Goal: Task Accomplishment & Management: Complete application form

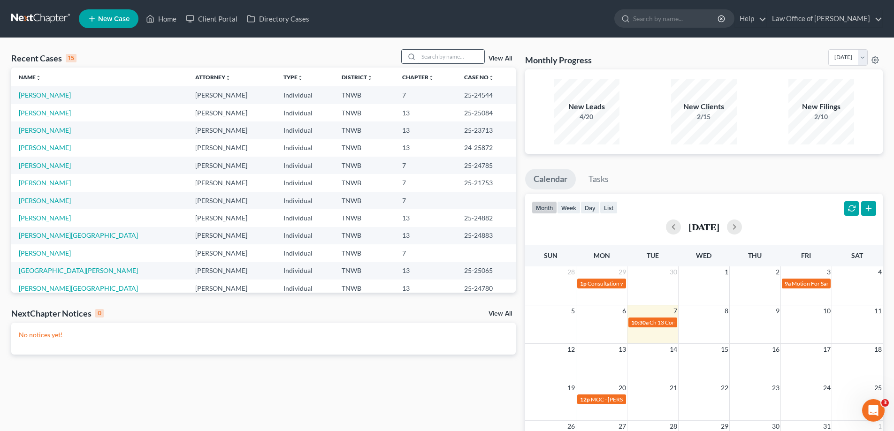
click at [427, 54] on input "search" at bounding box center [452, 57] width 66 height 14
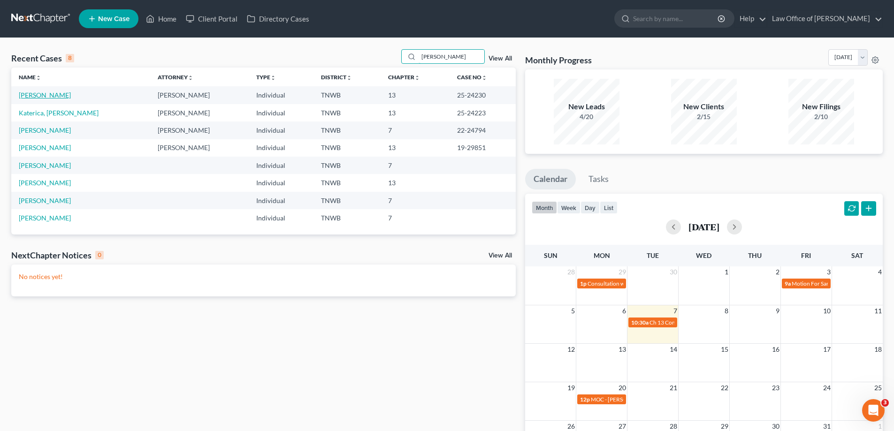
type input "[PERSON_NAME]"
click at [51, 93] on link "[PERSON_NAME]" at bounding box center [45, 95] width 52 height 8
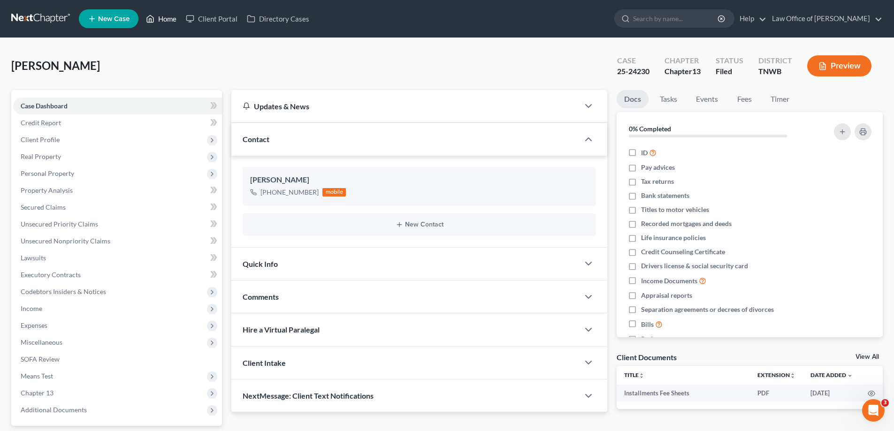
click at [162, 19] on link "Home" at bounding box center [161, 18] width 40 height 17
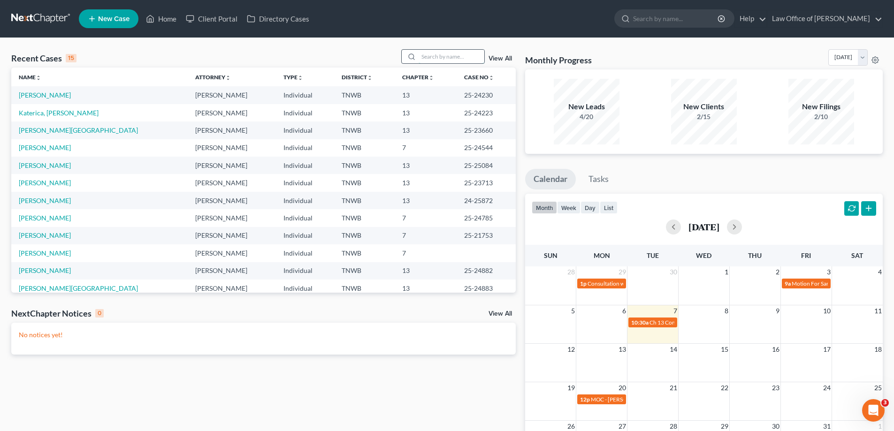
click at [447, 60] on input "search" at bounding box center [452, 57] width 66 height 14
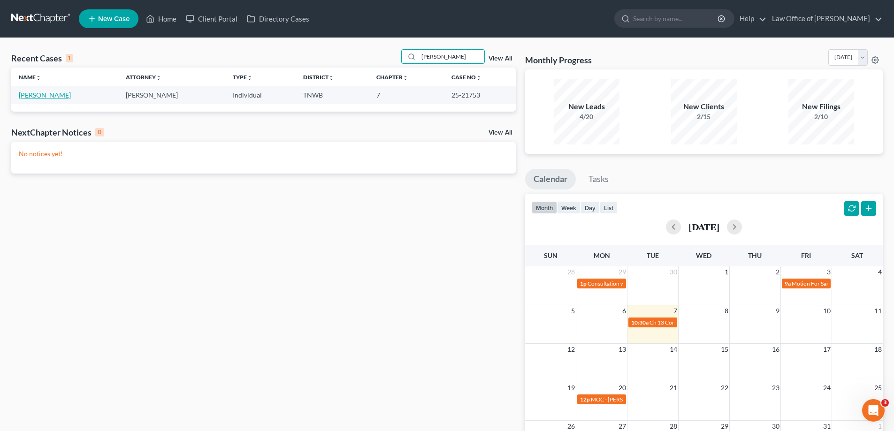
type input "[PERSON_NAME]"
click at [31, 96] on link "[PERSON_NAME]" at bounding box center [45, 95] width 52 height 8
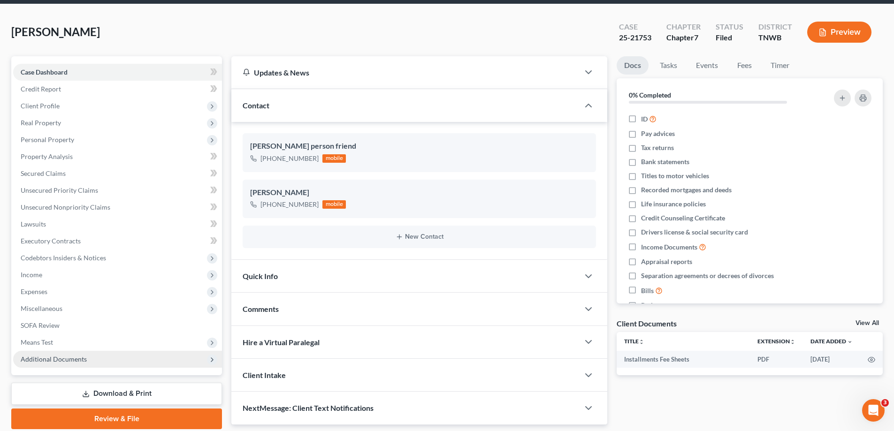
scroll to position [68, 0]
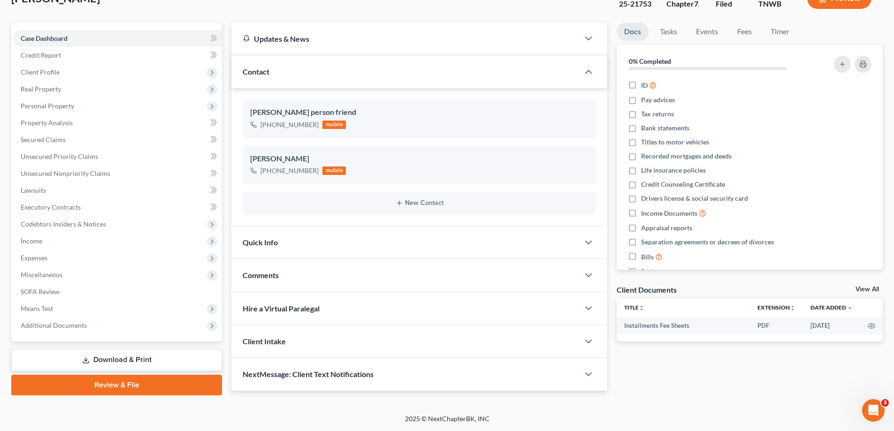
click at [141, 357] on link "Download & Print" at bounding box center [116, 360] width 211 height 22
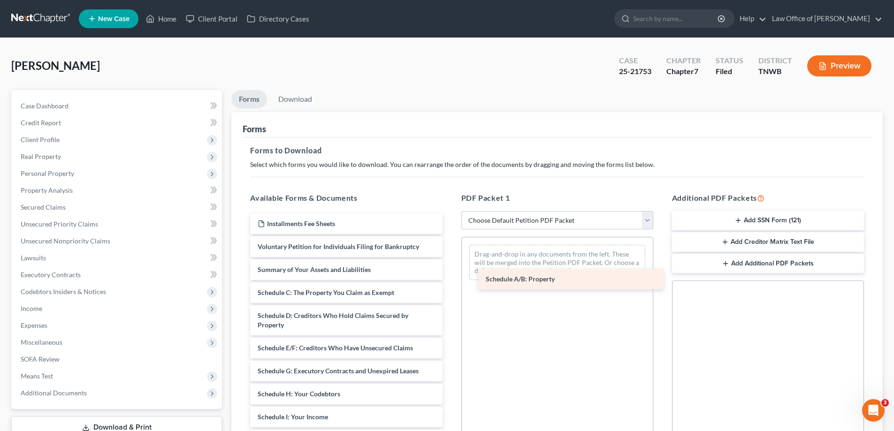
drag, startPoint x: 301, startPoint y: 292, endPoint x: 529, endPoint y: 279, distance: 228.1
click at [450, 279] on div "Schedule A/B: Property Installments Fee Sheets Voluntary Petition for Individua…" at bounding box center [346, 438] width 207 height 449
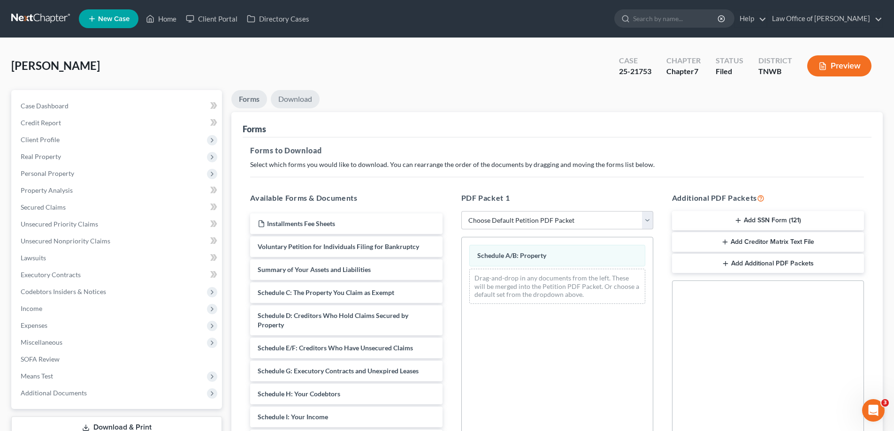
click at [290, 99] on link "Download" at bounding box center [295, 99] width 49 height 18
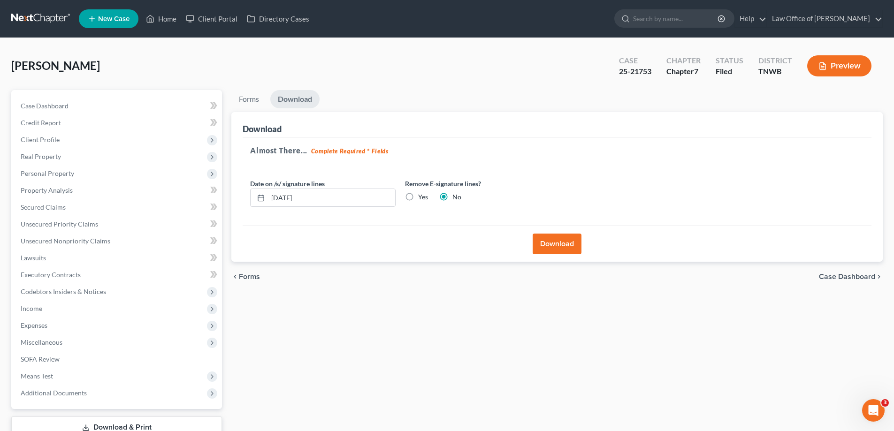
click at [564, 240] on button "Download" at bounding box center [557, 244] width 49 height 21
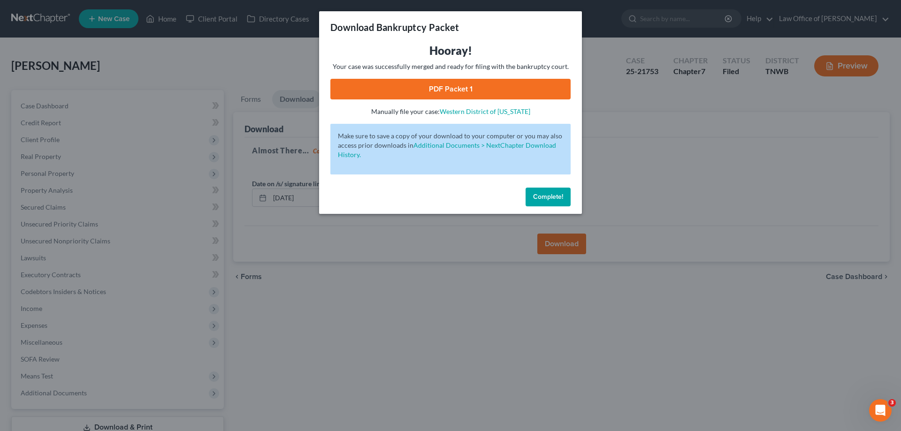
click at [471, 84] on link "PDF Packet 1" at bounding box center [450, 89] width 240 height 21
click at [553, 198] on span "Complete!" at bounding box center [548, 197] width 30 height 8
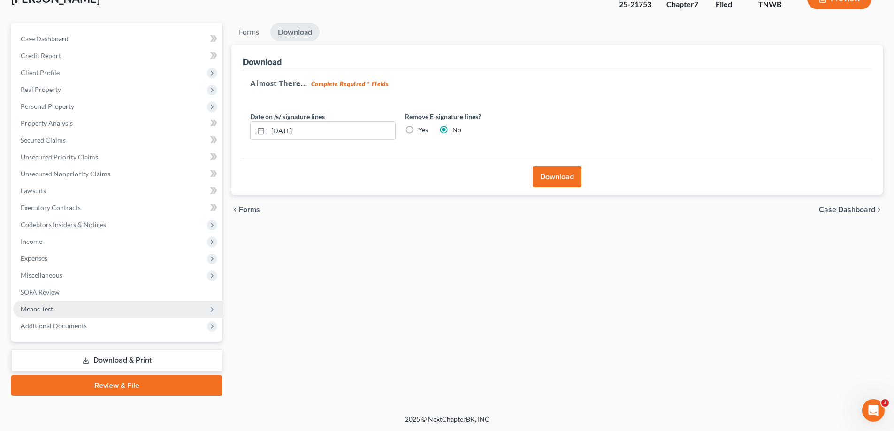
scroll to position [68, 0]
click at [132, 358] on link "Download & Print" at bounding box center [116, 360] width 211 height 22
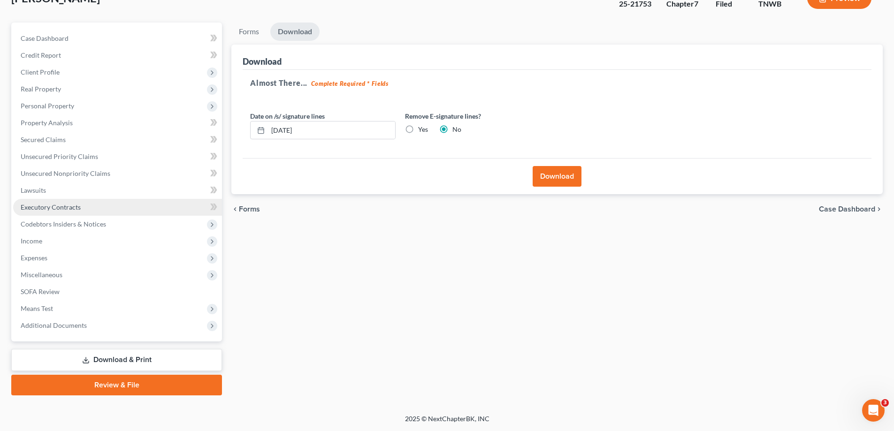
click at [58, 208] on span "Executory Contracts" at bounding box center [51, 207] width 60 height 8
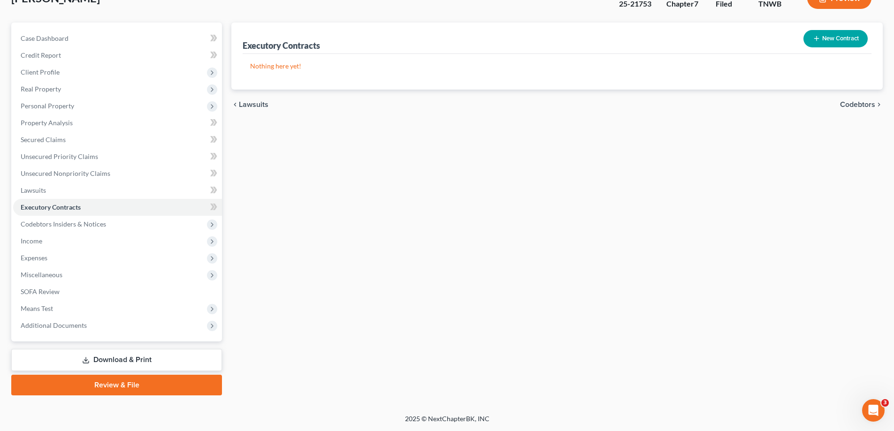
click at [100, 354] on link "Download & Print" at bounding box center [116, 360] width 211 height 22
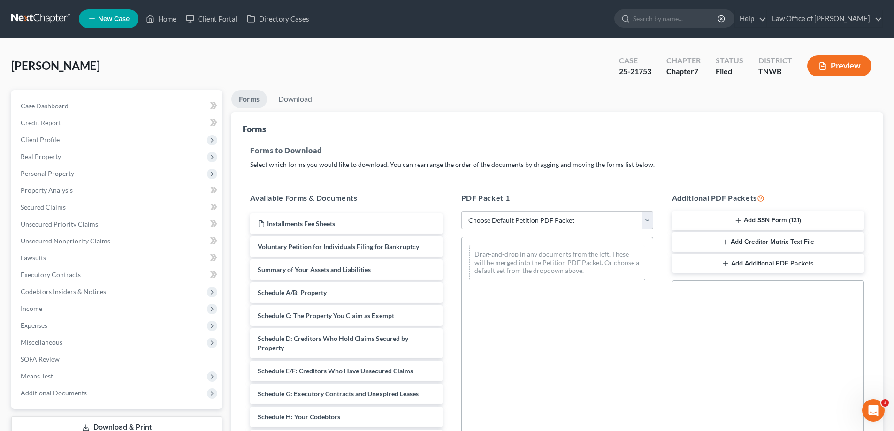
click at [749, 241] on button "Add Creditor Matrix Text File" at bounding box center [768, 242] width 192 height 20
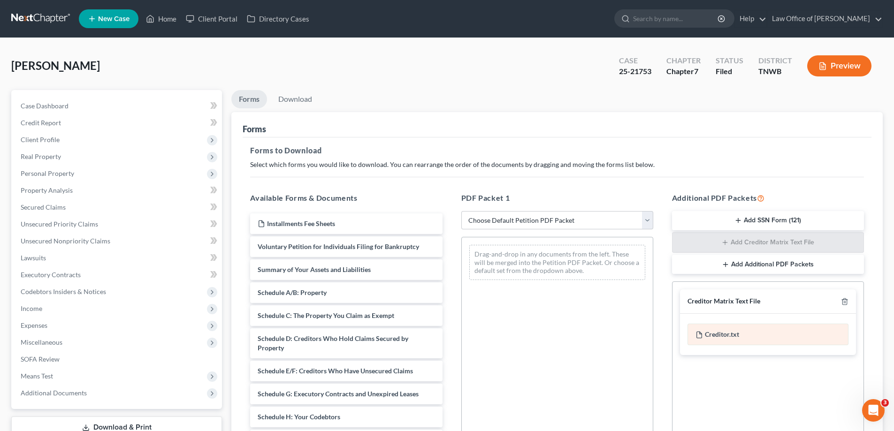
click at [745, 334] on div "Creditor.txt" at bounding box center [768, 335] width 161 height 22
click at [745, 335] on div "Creditor.txt" at bounding box center [768, 335] width 161 height 22
click at [724, 332] on div "Creditor.txt" at bounding box center [768, 335] width 161 height 22
click at [778, 328] on div "Creditor.txt" at bounding box center [768, 335] width 161 height 22
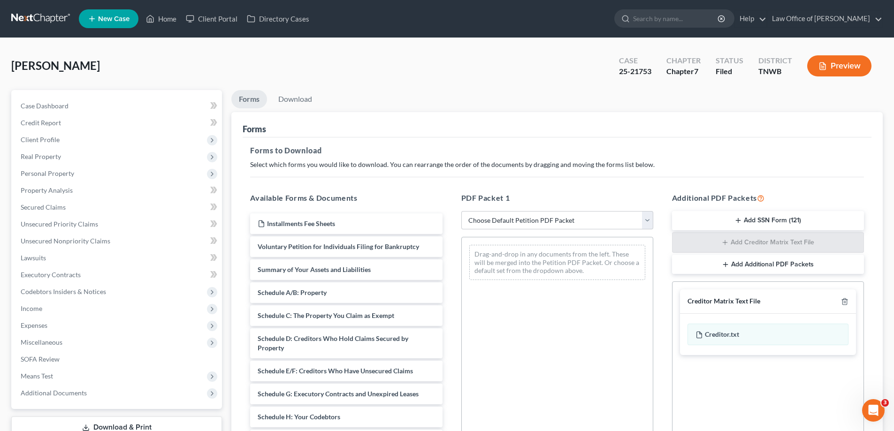
click at [745, 304] on div "Creditor Matrix Text File" at bounding box center [724, 301] width 73 height 9
click at [744, 302] on div "Creditor Matrix Text File" at bounding box center [724, 301] width 73 height 9
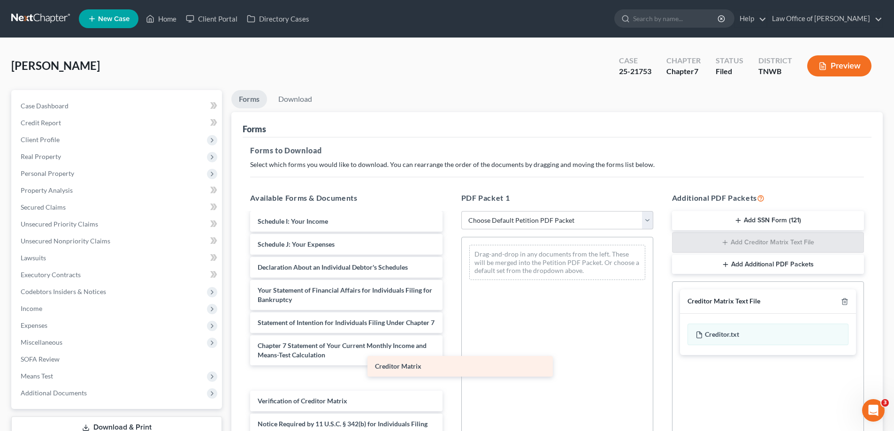
scroll to position [205, 0]
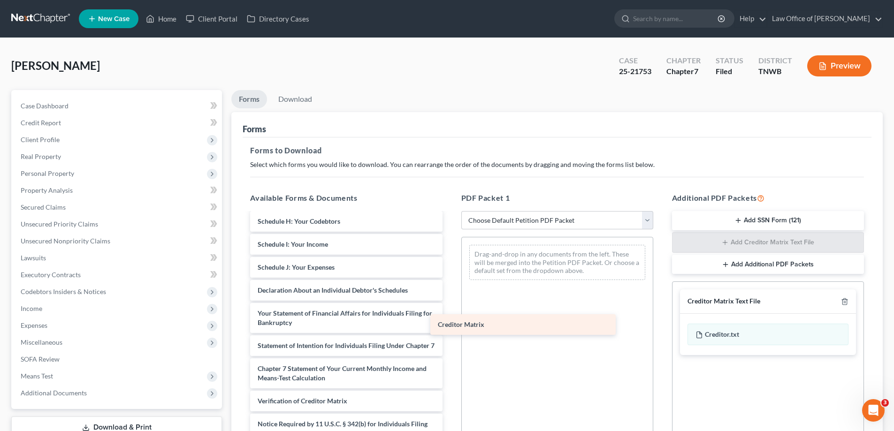
drag, startPoint x: 307, startPoint y: 381, endPoint x: 487, endPoint y: 326, distance: 188.3
click at [450, 326] on div "Creditor Matrix Installments Fee Sheets Voluntary Petition for Individuals Fili…" at bounding box center [346, 242] width 207 height 449
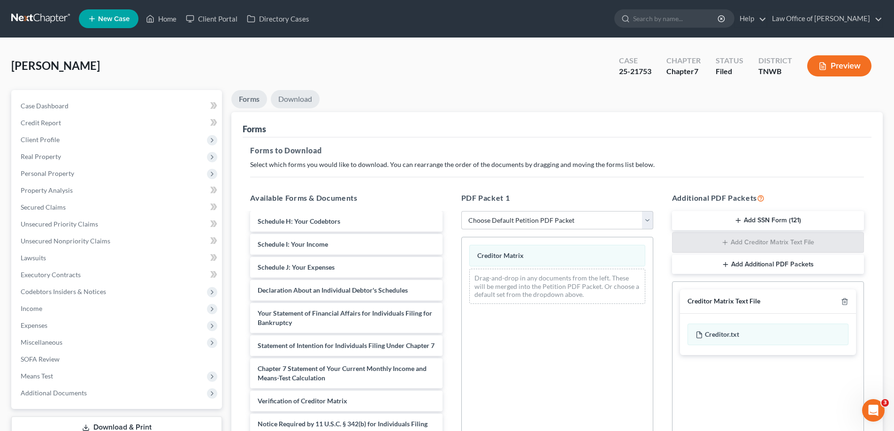
click at [289, 95] on link "Download" at bounding box center [295, 99] width 49 height 18
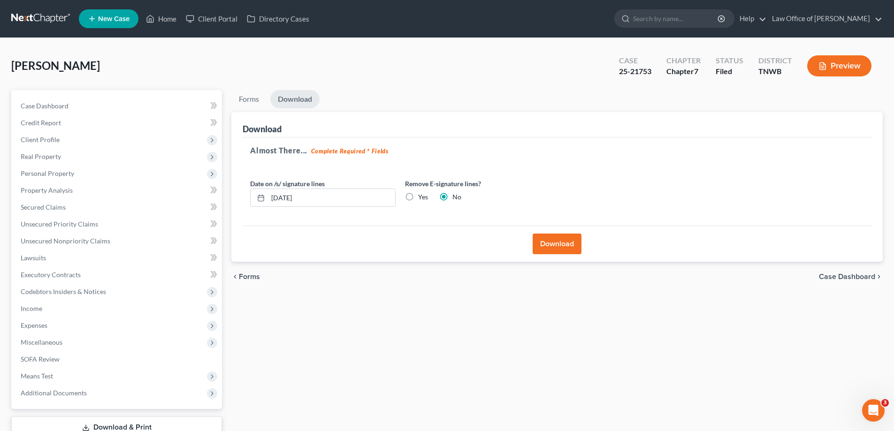
click at [566, 242] on button "Download" at bounding box center [557, 244] width 49 height 21
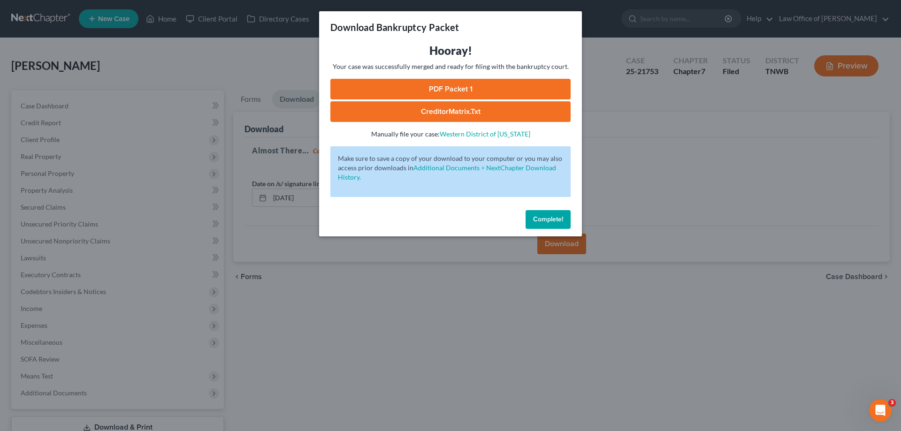
click at [481, 110] on link "CreditorMatrix.txt" at bounding box center [450, 111] width 240 height 21
click at [547, 217] on span "Complete!" at bounding box center [548, 219] width 30 height 8
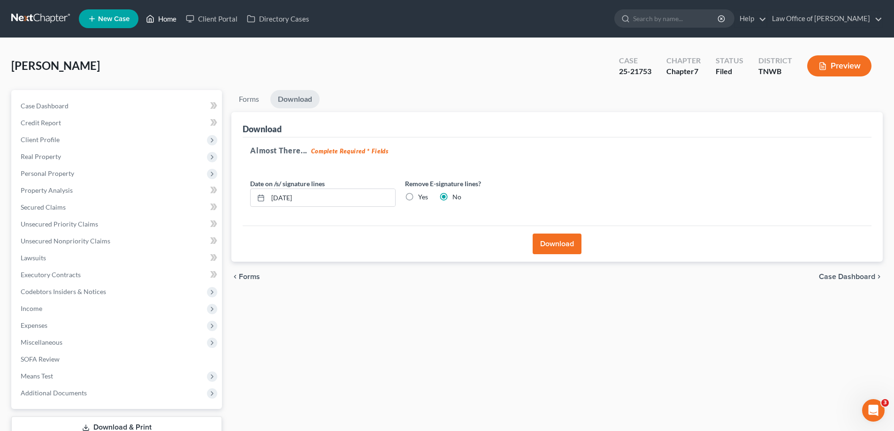
click at [164, 18] on link "Home" at bounding box center [161, 18] width 40 height 17
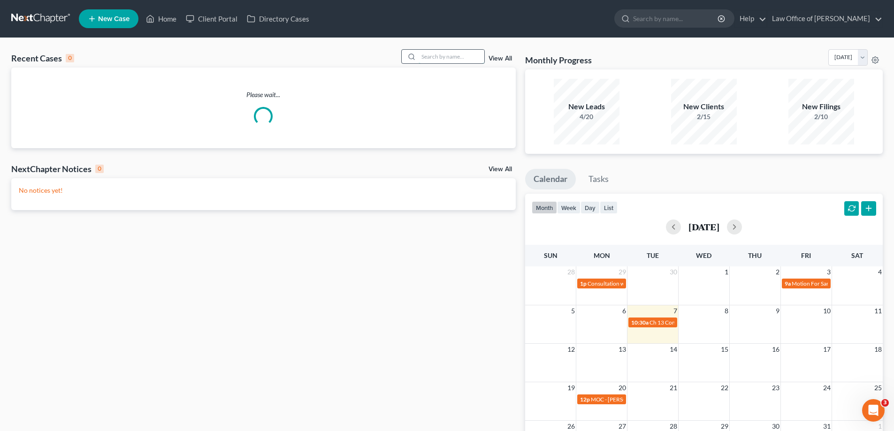
click at [437, 56] on input "search" at bounding box center [452, 57] width 66 height 14
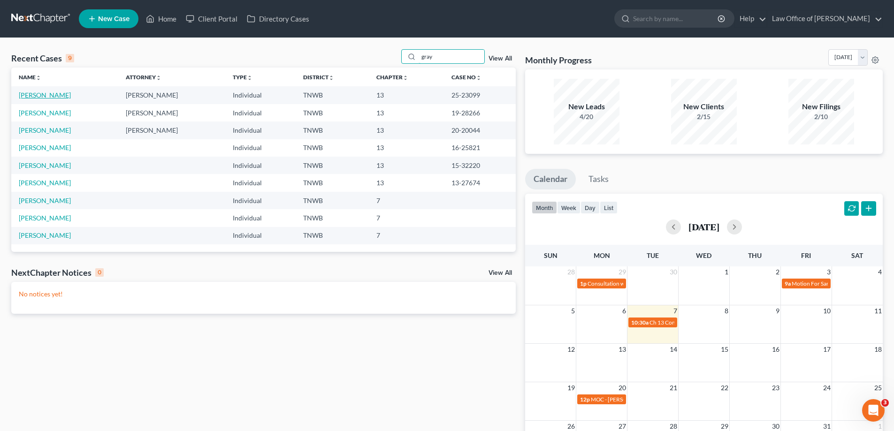
type input "gray"
click at [49, 94] on link "[PERSON_NAME]" at bounding box center [45, 95] width 52 height 8
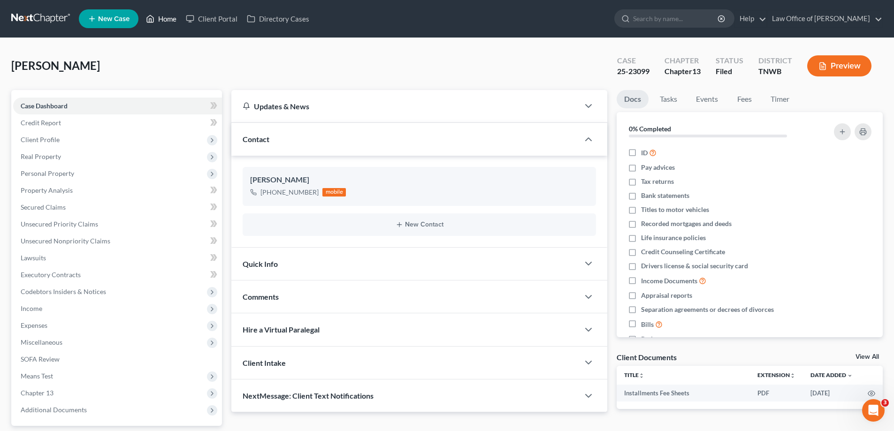
click at [162, 19] on link "Home" at bounding box center [161, 18] width 40 height 17
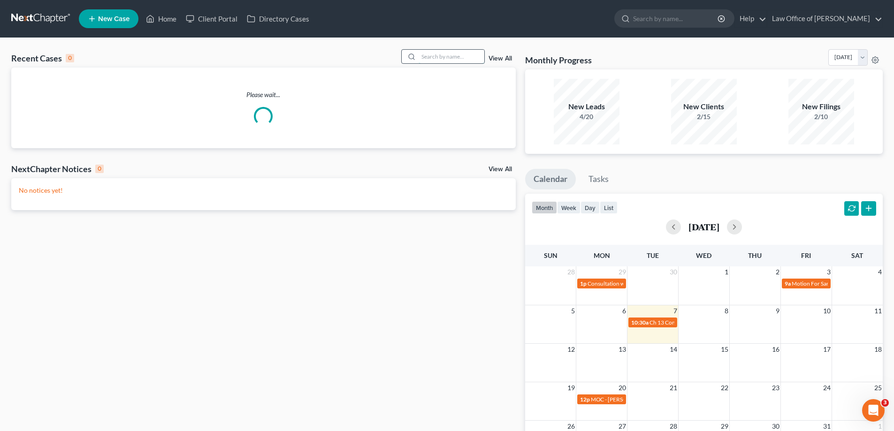
click at [448, 55] on input "search" at bounding box center [452, 57] width 66 height 14
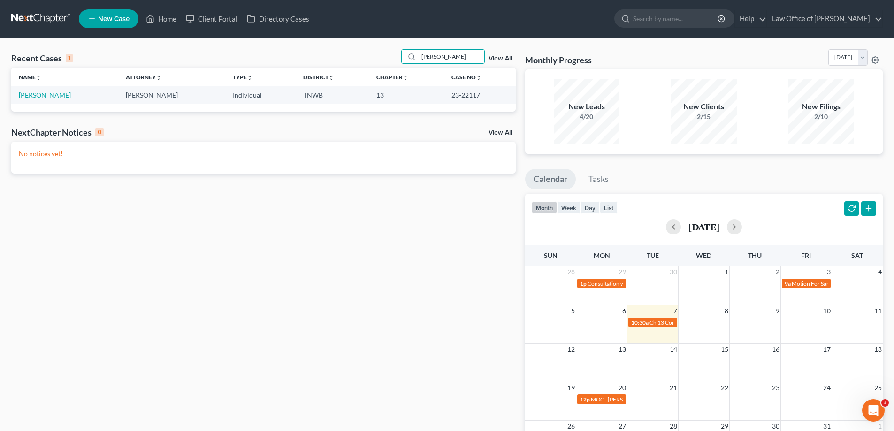
type input "[PERSON_NAME]"
click at [39, 94] on link "[PERSON_NAME]" at bounding box center [45, 95] width 52 height 8
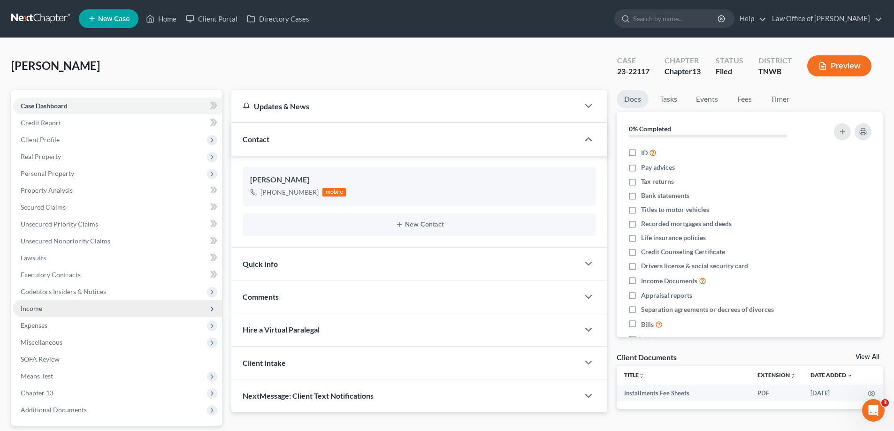
click at [42, 311] on span "Income" at bounding box center [32, 309] width 22 height 8
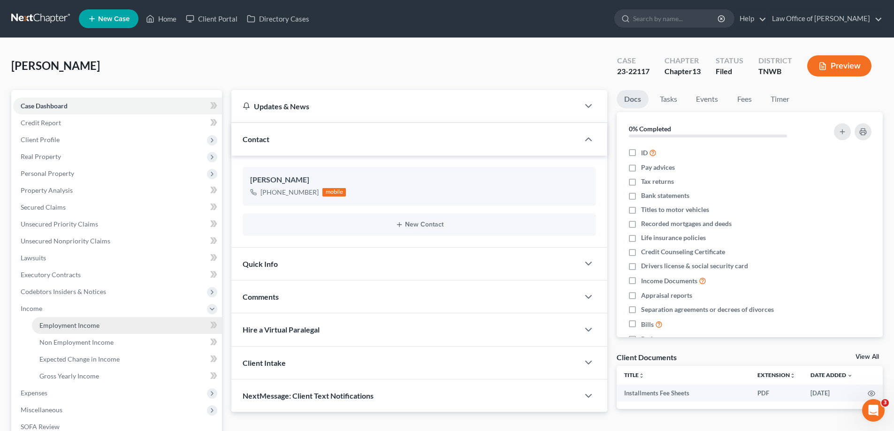
click at [65, 328] on span "Employment Income" at bounding box center [69, 326] width 60 height 8
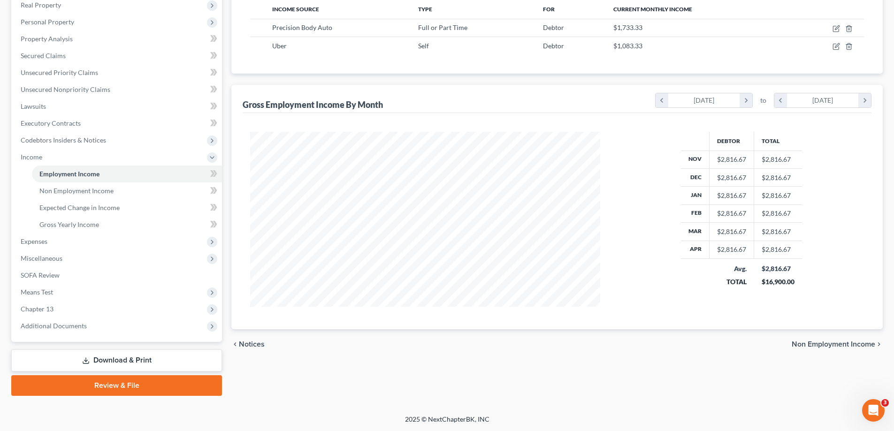
scroll to position [152, 0]
click at [146, 358] on link "Download & Print" at bounding box center [116, 360] width 211 height 22
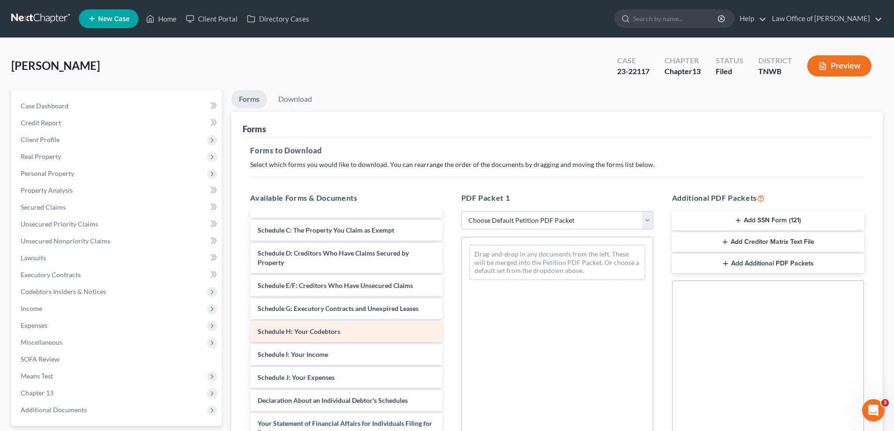
scroll to position [94, 0]
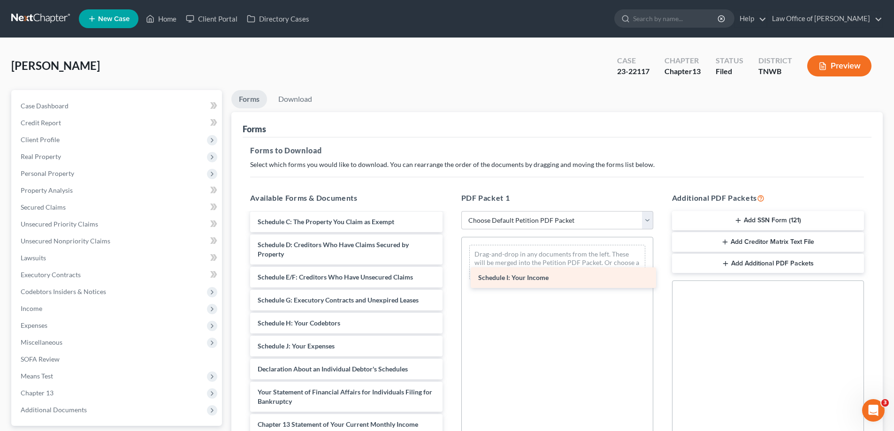
drag, startPoint x: 382, startPoint y: 347, endPoint x: 602, endPoint y: 276, distance: 231.6
click at [450, 276] on div "Schedule I: Your Income Installments Fee Sheets Voluntary Petition for Individu…" at bounding box center [346, 328] width 207 height 417
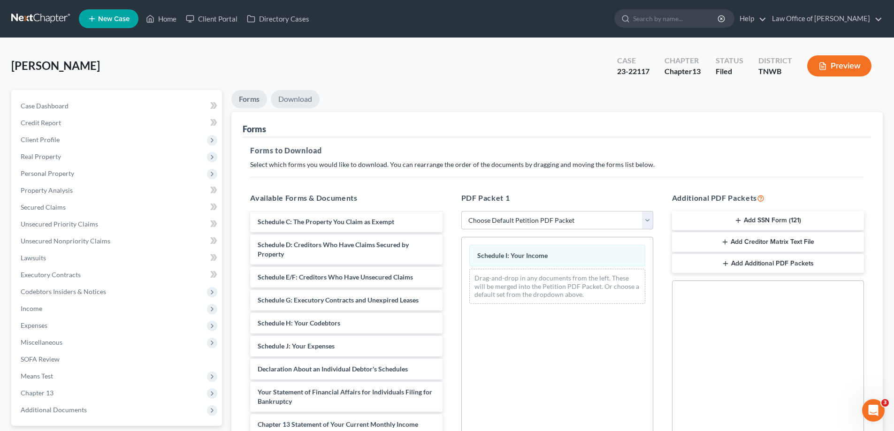
click at [294, 95] on link "Download" at bounding box center [295, 99] width 49 height 18
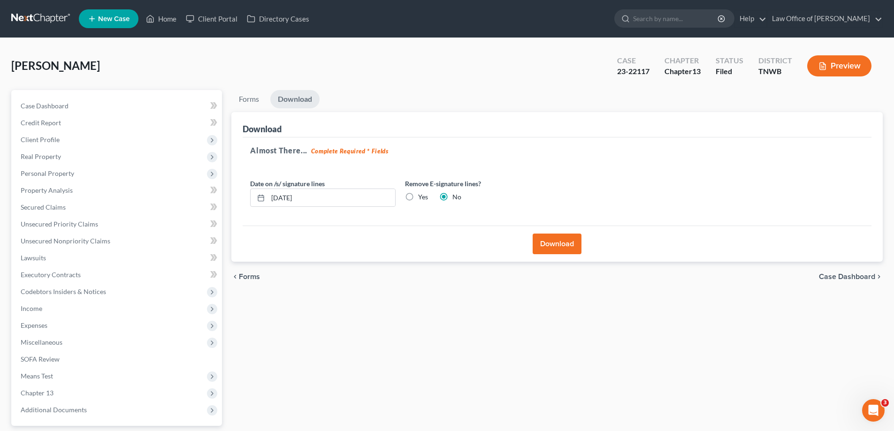
click at [565, 243] on button "Download" at bounding box center [557, 244] width 49 height 21
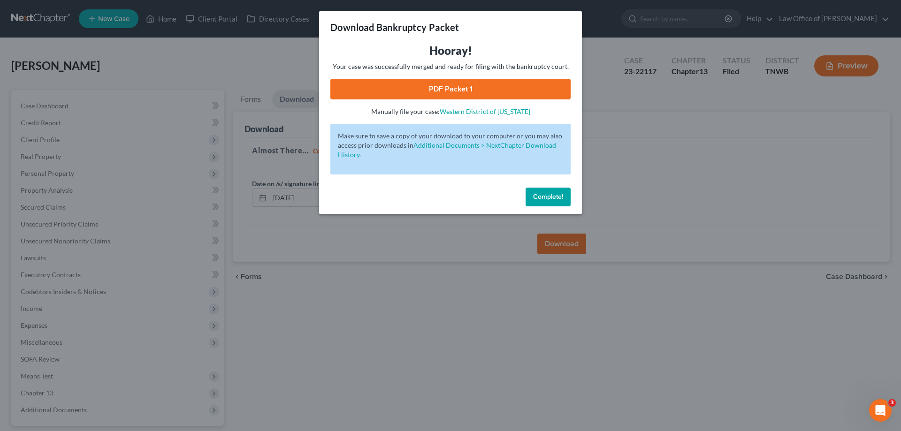
click at [506, 93] on link "PDF Packet 1" at bounding box center [450, 89] width 240 height 21
click at [547, 197] on span "Complete!" at bounding box center [548, 197] width 30 height 8
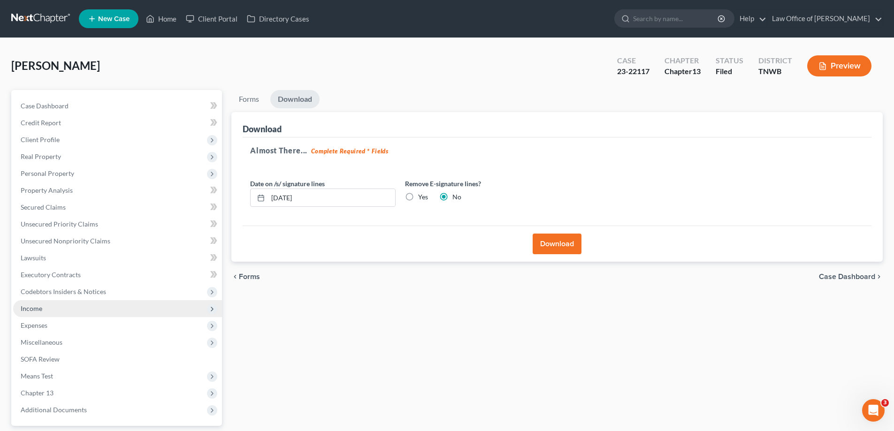
click at [41, 310] on span "Income" at bounding box center [32, 309] width 22 height 8
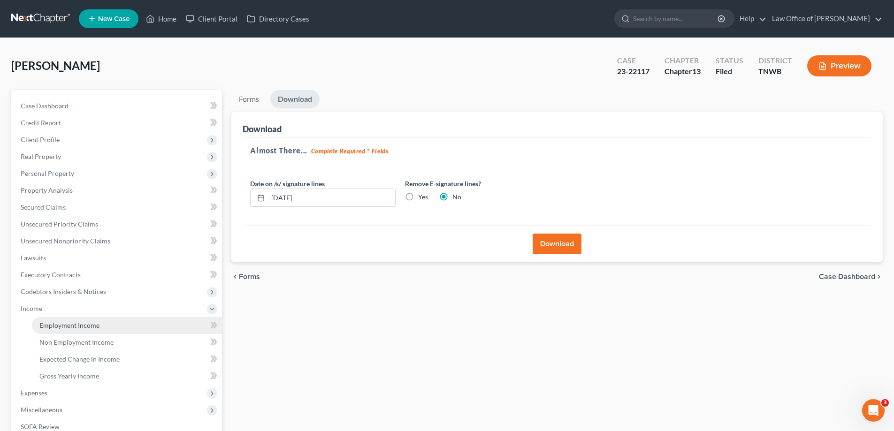
click at [55, 325] on span "Employment Income" at bounding box center [69, 326] width 60 height 8
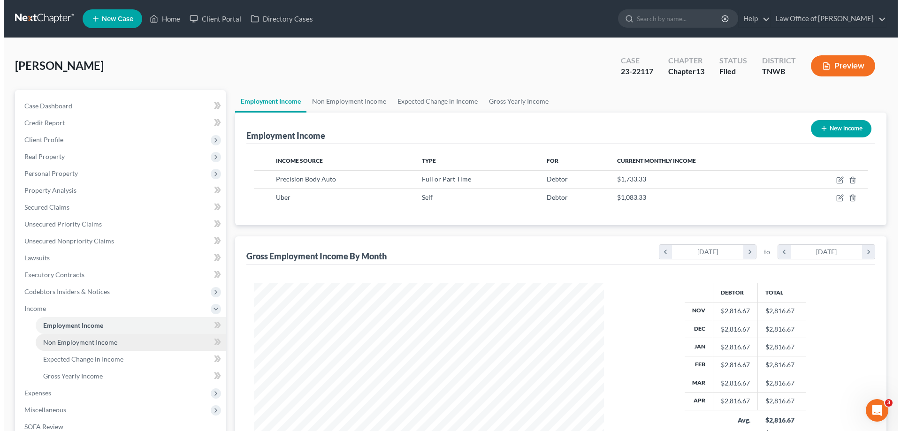
scroll to position [175, 369]
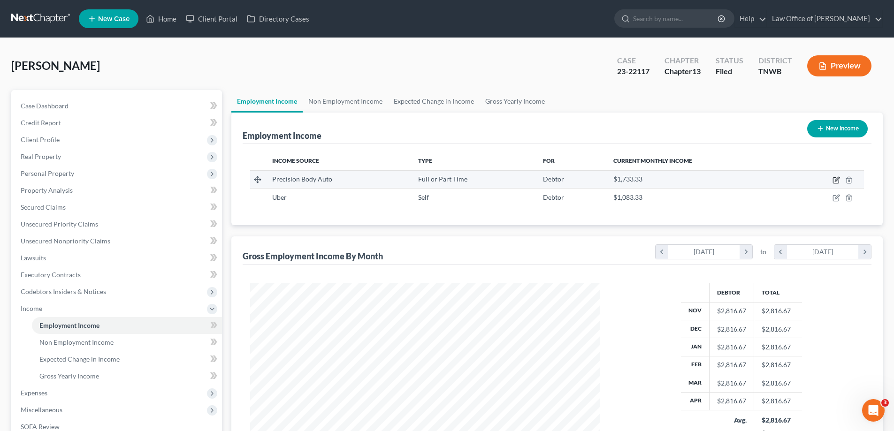
click at [837, 183] on icon "button" at bounding box center [837, 180] width 8 height 8
select select "0"
select select "44"
select select "3"
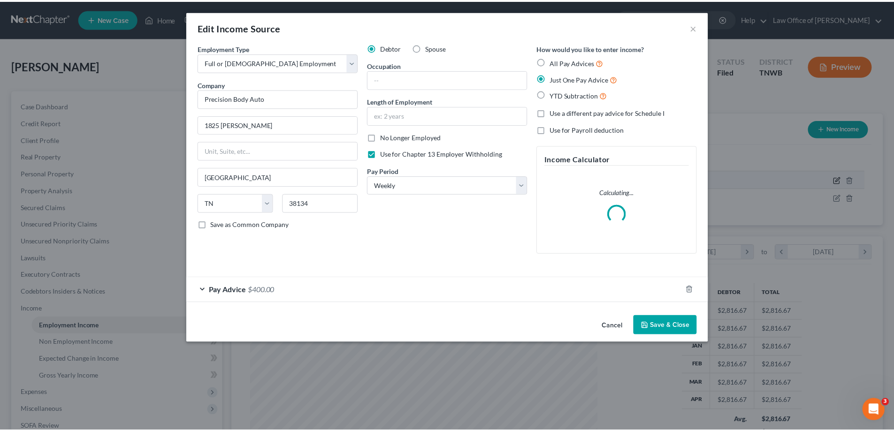
scroll to position [176, 372]
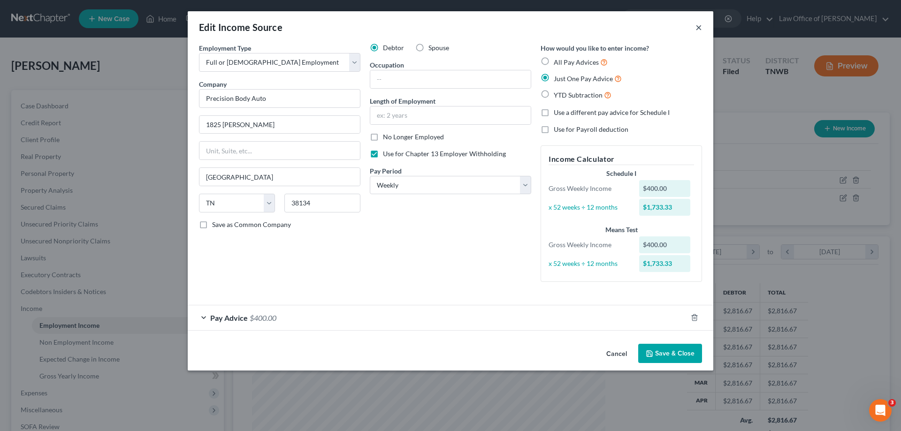
click at [699, 27] on button "×" at bounding box center [699, 27] width 7 height 11
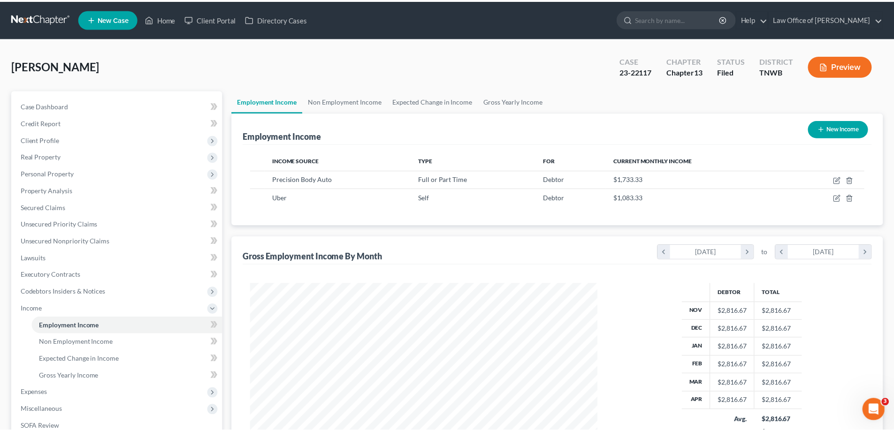
scroll to position [469198, 469004]
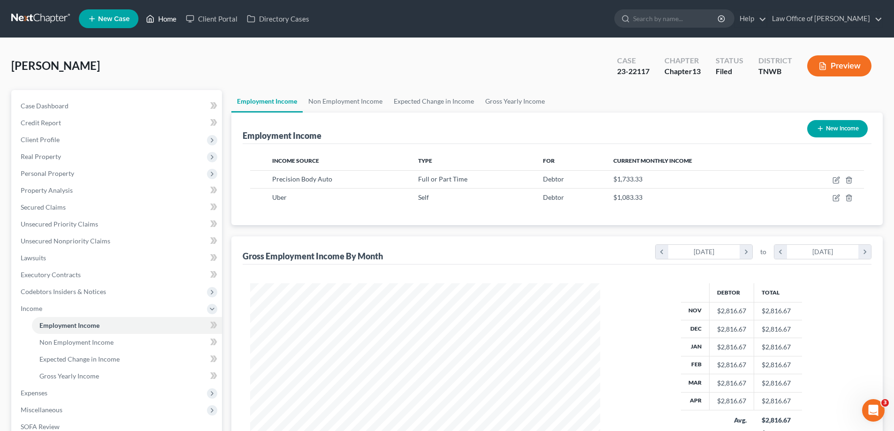
click at [171, 17] on link "Home" at bounding box center [161, 18] width 40 height 17
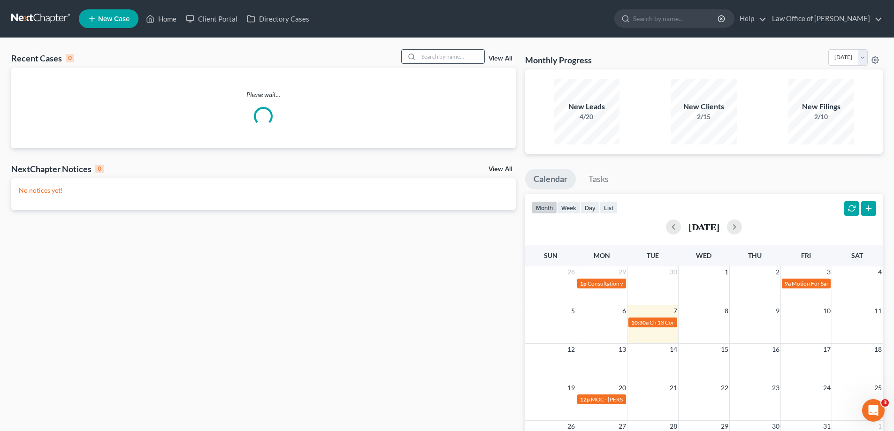
click at [439, 57] on input "search" at bounding box center [452, 57] width 66 height 14
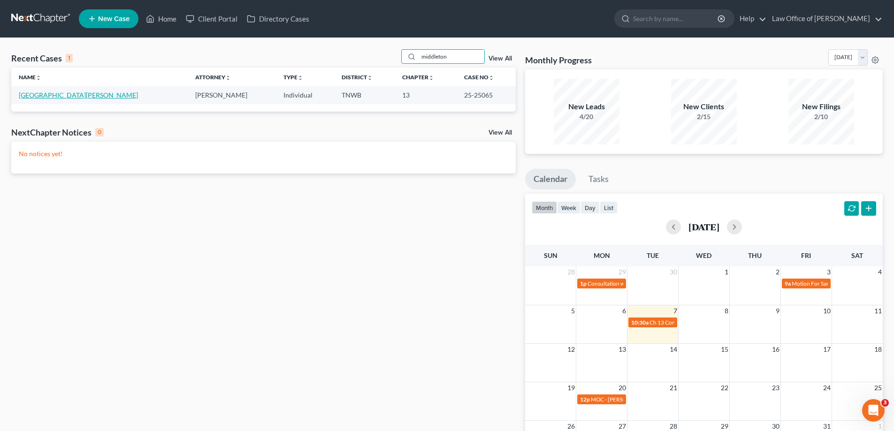
type input "middleton"
click at [51, 96] on link "[GEOGRAPHIC_DATA][PERSON_NAME]" at bounding box center [78, 95] width 119 height 8
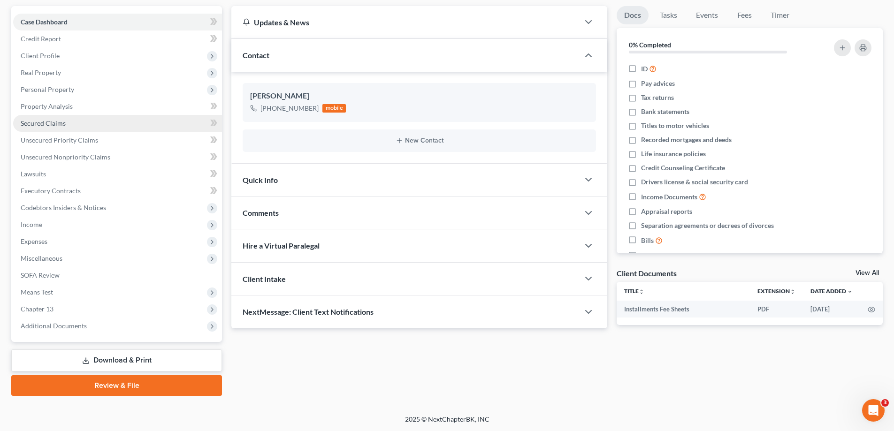
scroll to position [84, 0]
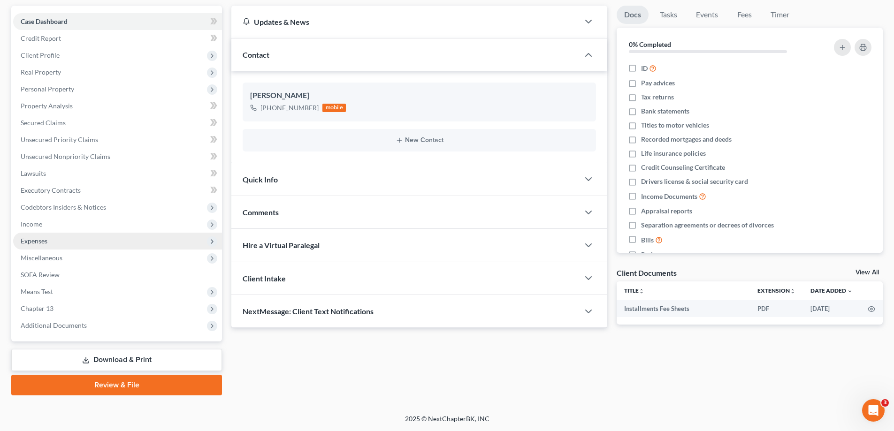
click at [38, 238] on span "Expenses" at bounding box center [34, 241] width 27 height 8
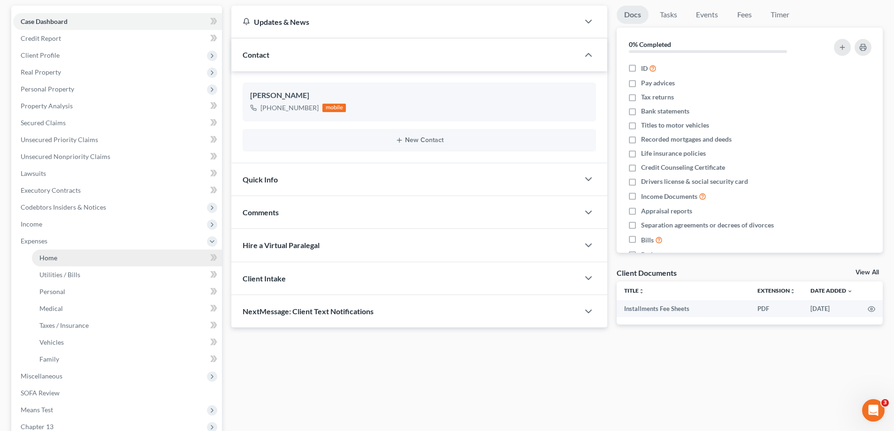
click at [41, 259] on span "Home" at bounding box center [48, 258] width 18 height 8
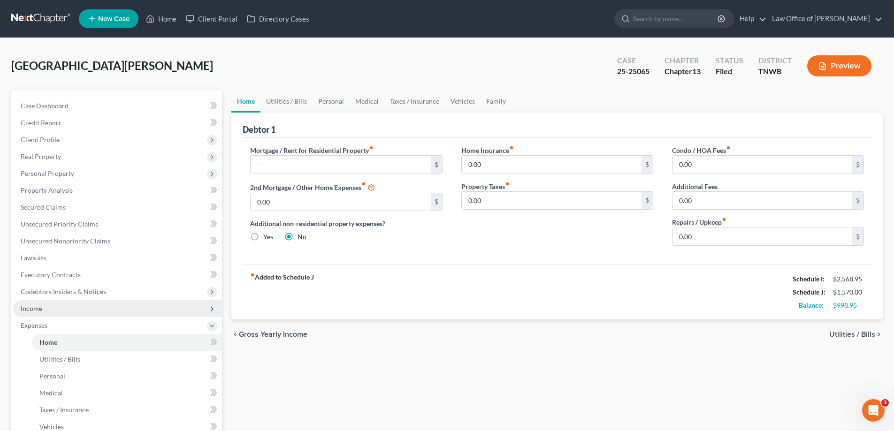
click at [68, 311] on span "Income" at bounding box center [117, 308] width 209 height 17
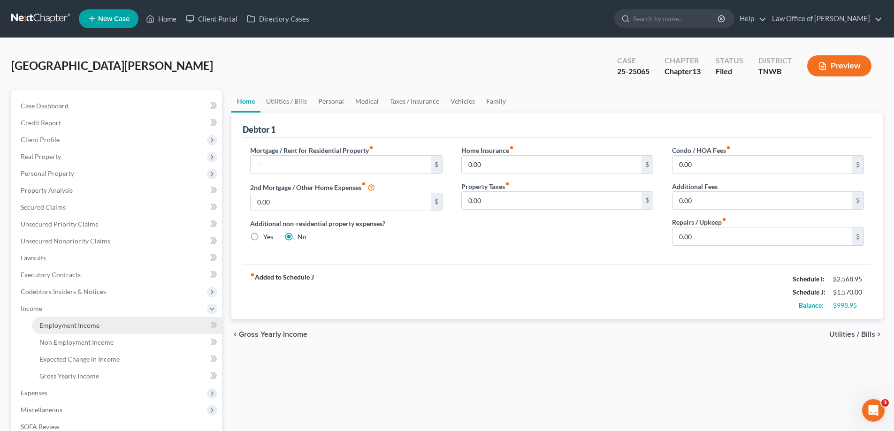
click at [84, 327] on span "Employment Income" at bounding box center [69, 326] width 60 height 8
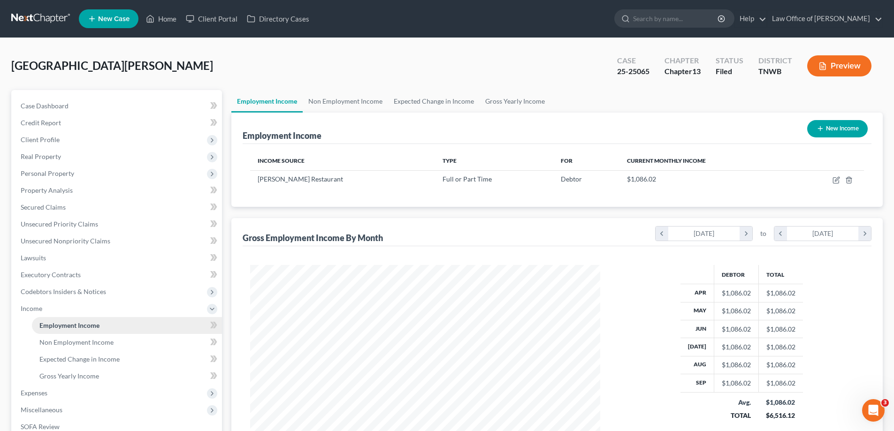
scroll to position [175, 369]
click at [87, 343] on span "Non Employment Income" at bounding box center [76, 342] width 74 height 8
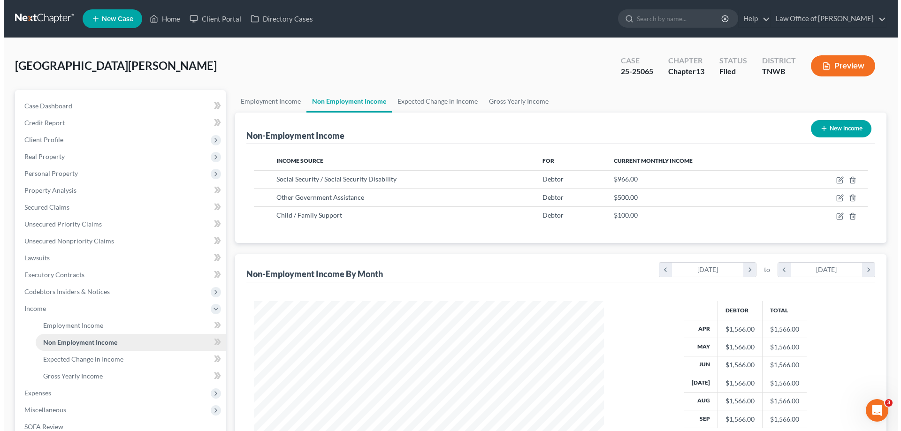
scroll to position [175, 369]
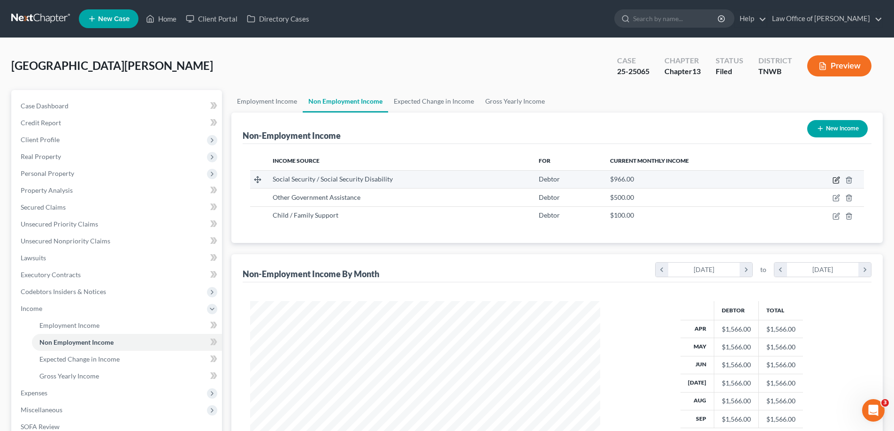
click at [836, 180] on icon "button" at bounding box center [837, 179] width 4 height 4
select select "4"
select select "0"
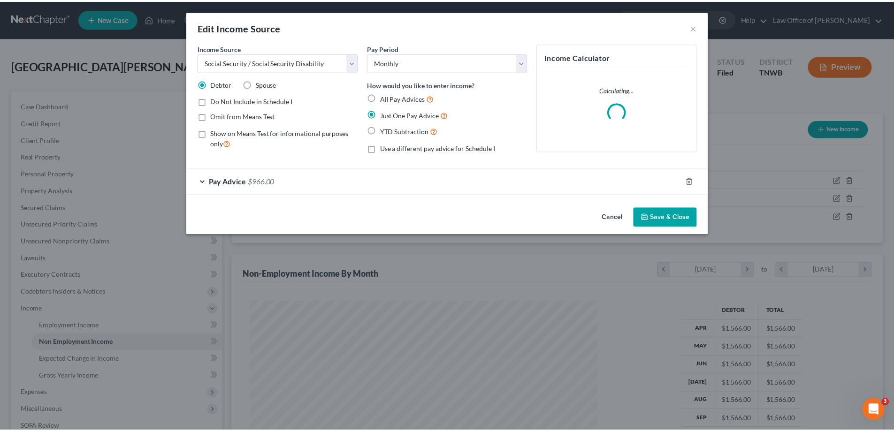
scroll to position [176, 372]
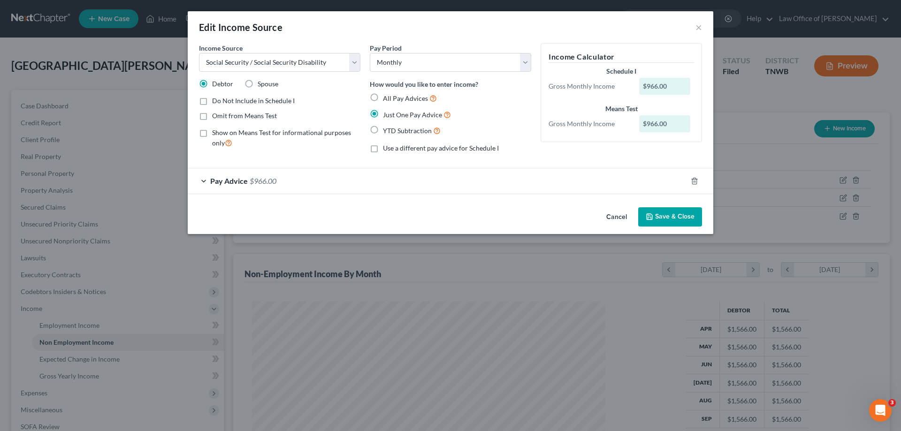
click at [206, 182] on div "Pay Advice $966.00" at bounding box center [437, 181] width 499 height 25
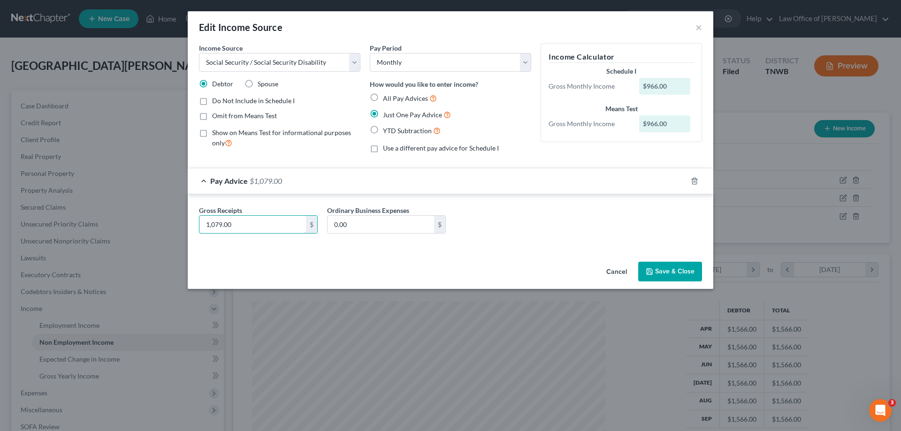
type input "1,079.00"
click at [677, 271] on button "Save & Close" at bounding box center [670, 272] width 64 height 20
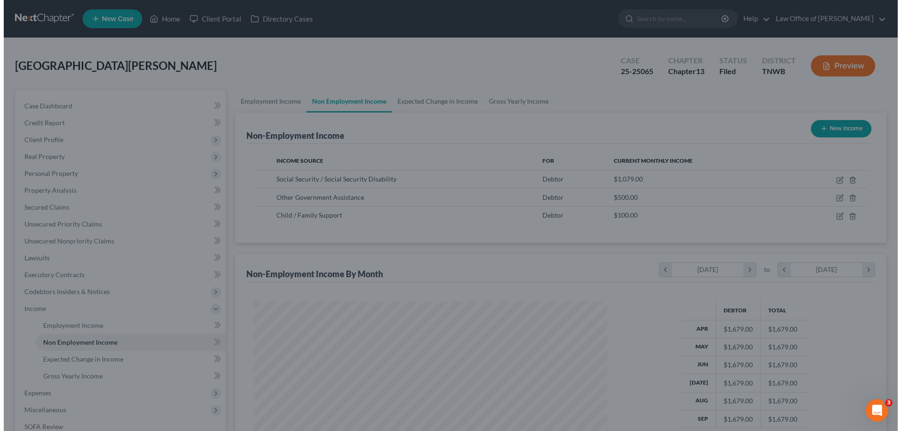
scroll to position [469198, 469004]
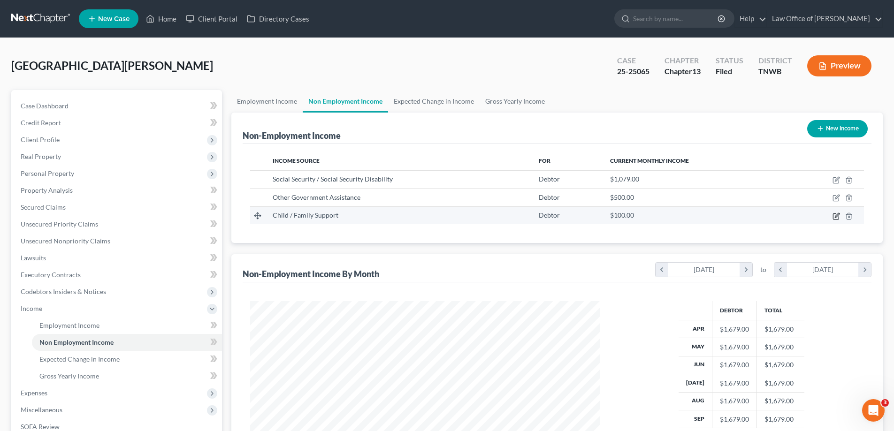
click at [835, 214] on icon "button" at bounding box center [836, 217] width 6 height 6
select select "7"
select select "0"
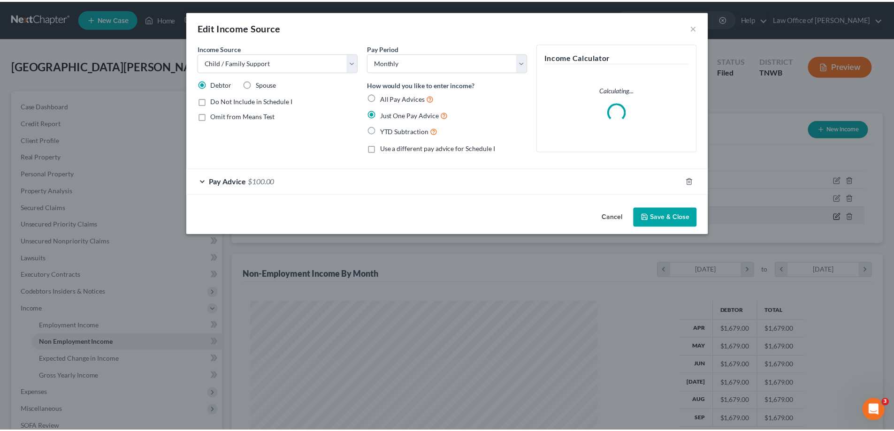
scroll to position [176, 372]
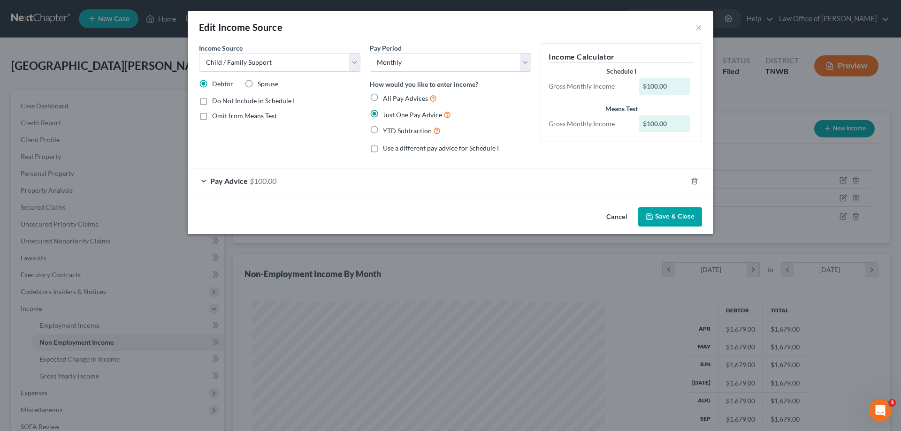
click at [621, 213] on button "Cancel" at bounding box center [617, 217] width 36 height 19
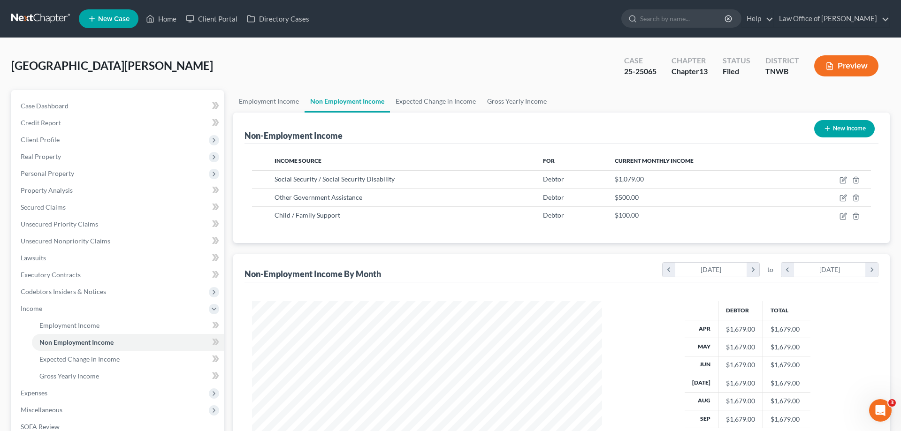
scroll to position [469198, 469004]
click at [849, 199] on line "button" at bounding box center [849, 199] width 0 height 2
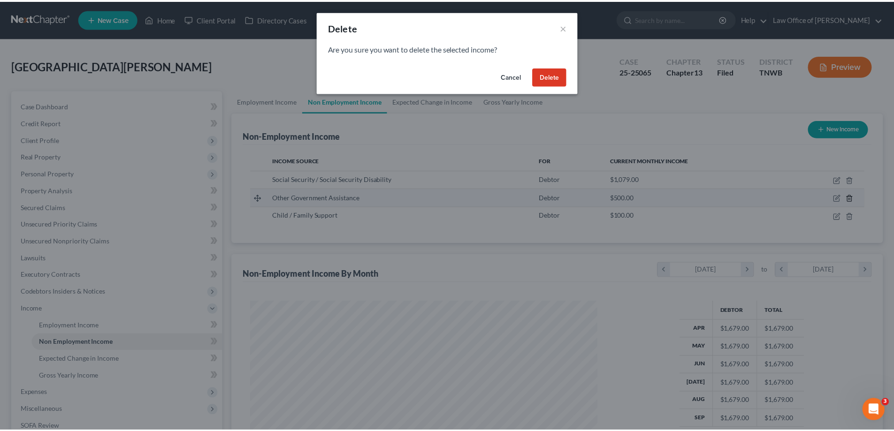
scroll to position [176, 372]
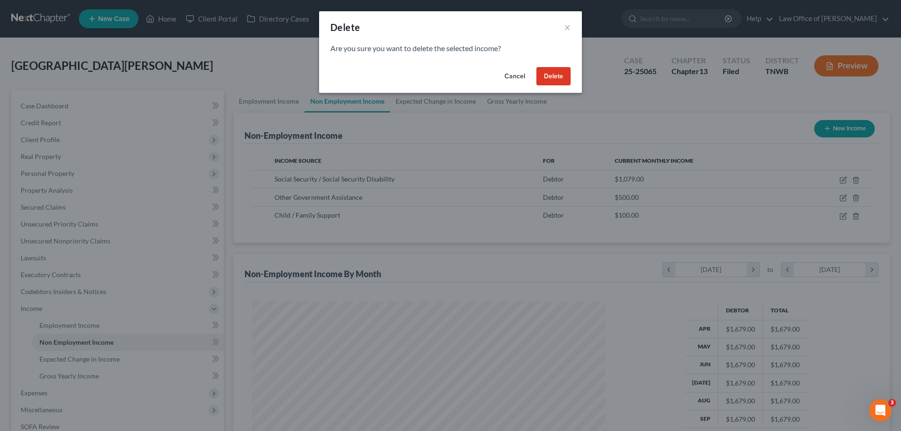
click at [556, 76] on button "Delete" at bounding box center [553, 76] width 34 height 19
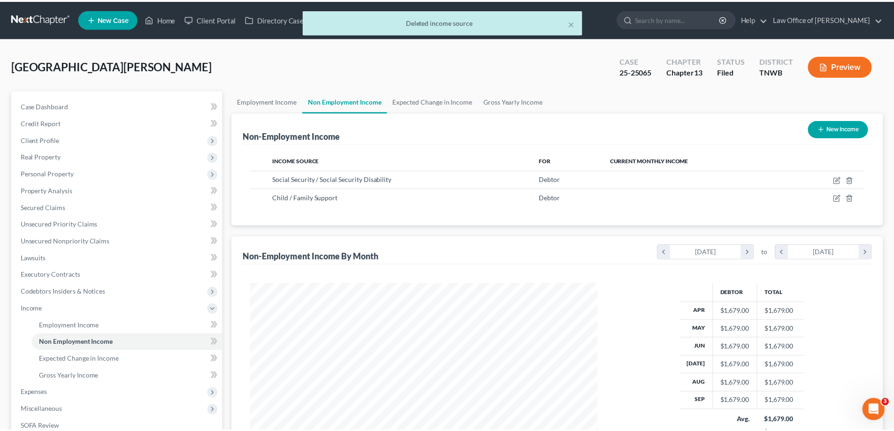
scroll to position [469198, 469004]
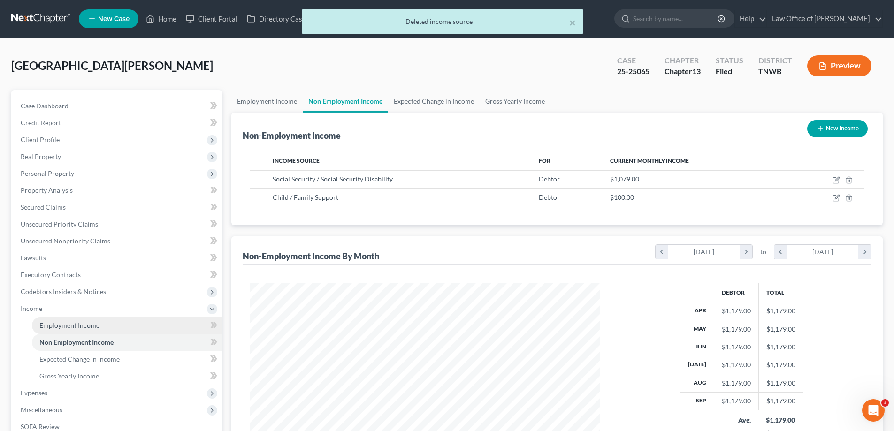
click at [96, 326] on span "Employment Income" at bounding box center [69, 326] width 60 height 8
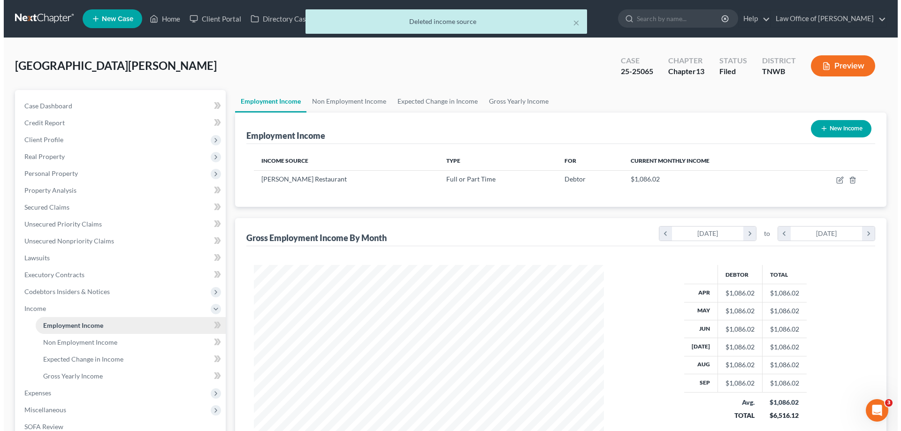
scroll to position [175, 369]
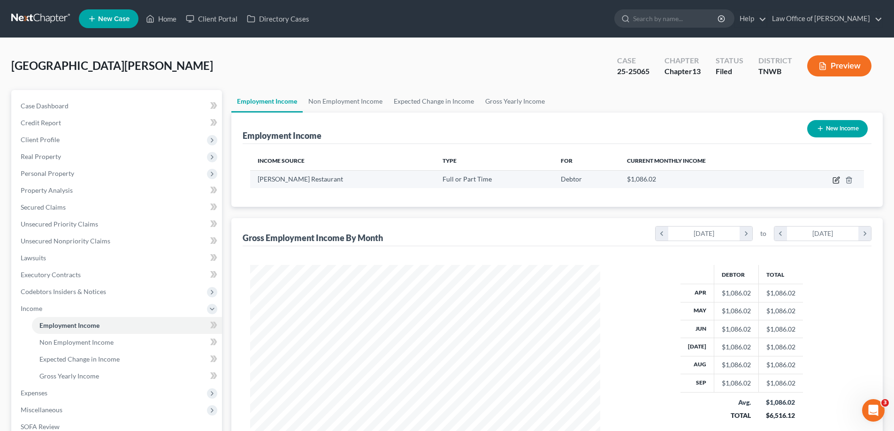
click at [838, 180] on icon "button" at bounding box center [837, 179] width 4 height 4
select select "0"
select select "36"
select select "2"
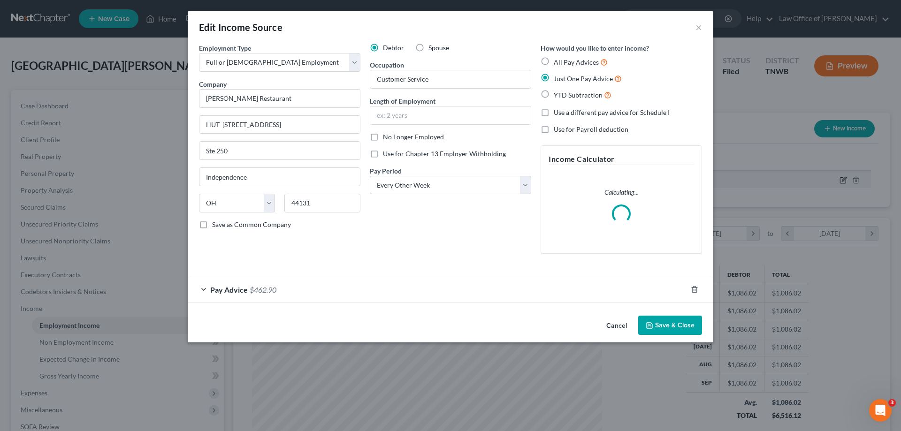
scroll to position [176, 372]
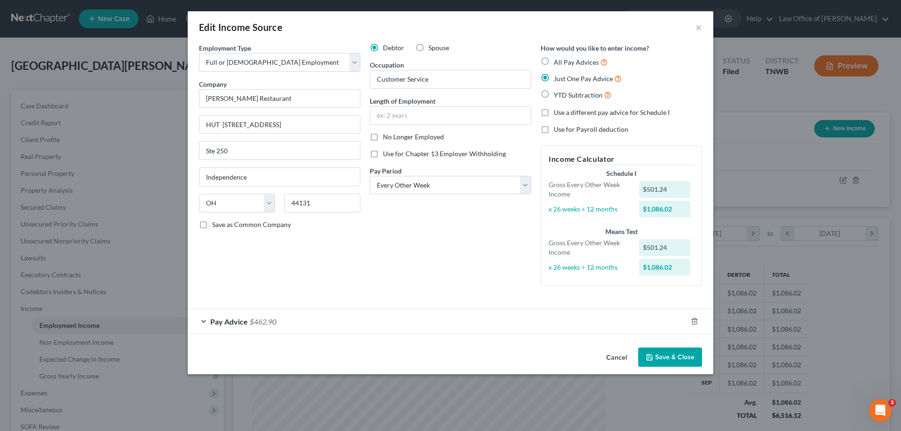
click at [207, 322] on div "Pay Advice $462.90" at bounding box center [437, 321] width 499 height 25
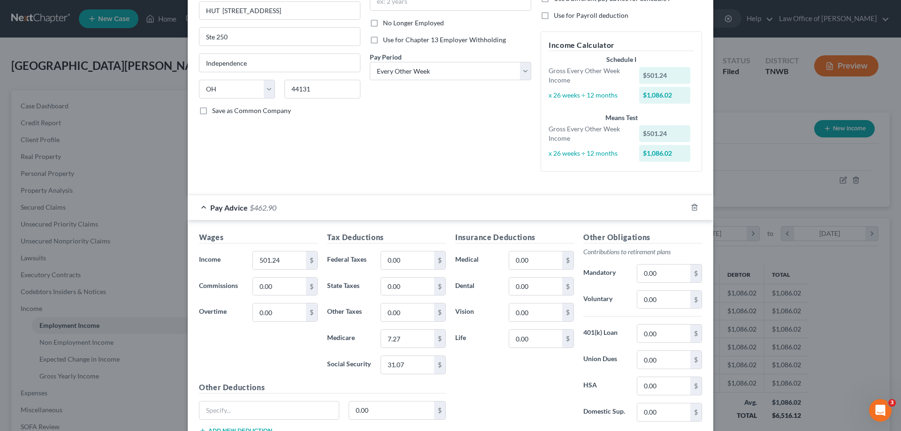
scroll to position [141, 0]
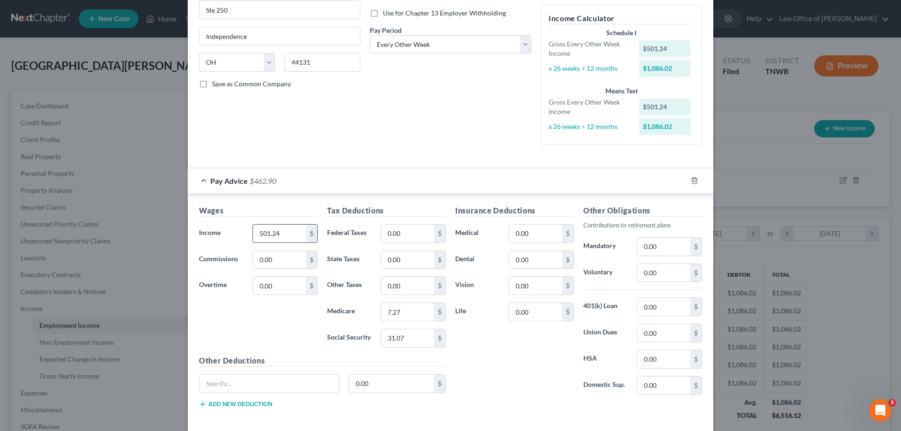
click at [286, 232] on input "501.24" at bounding box center [279, 234] width 53 height 18
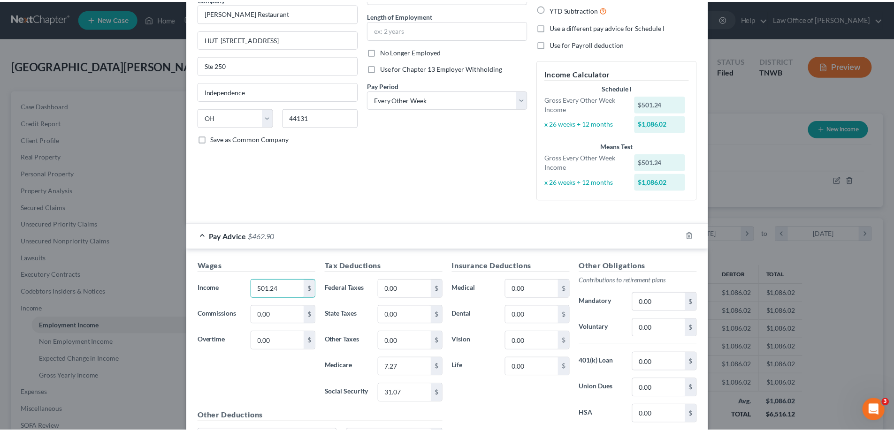
scroll to position [0, 0]
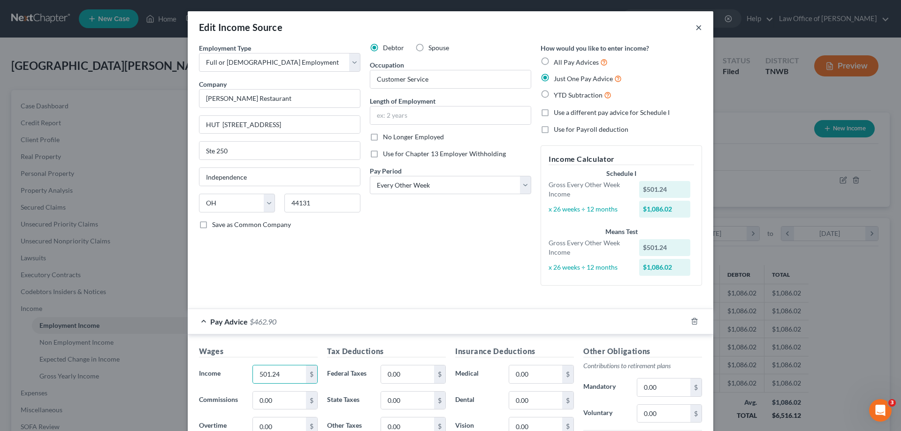
click at [696, 24] on button "×" at bounding box center [699, 27] width 7 height 11
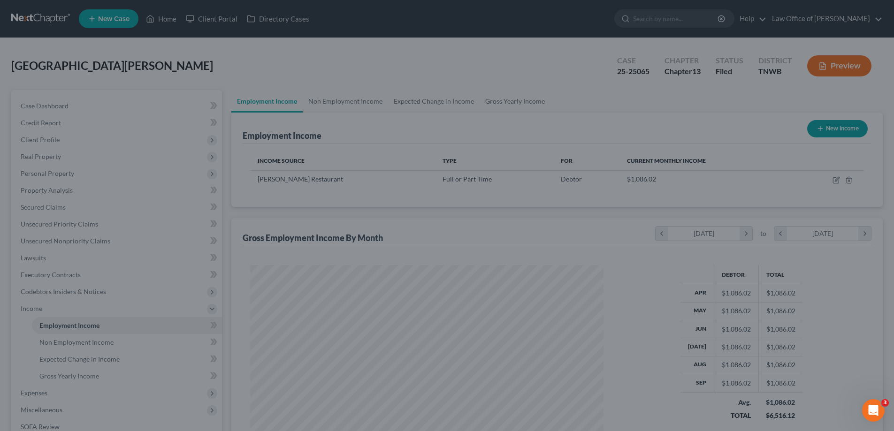
scroll to position [469198, 469004]
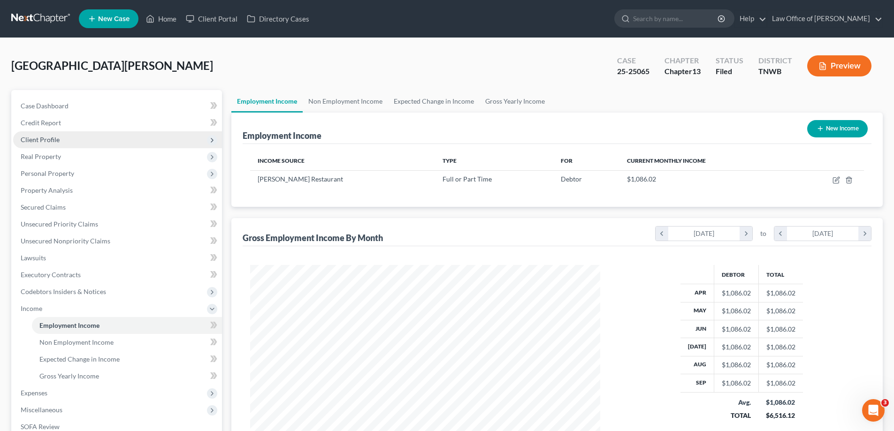
click at [52, 140] on span "Client Profile" at bounding box center [40, 140] width 39 height 8
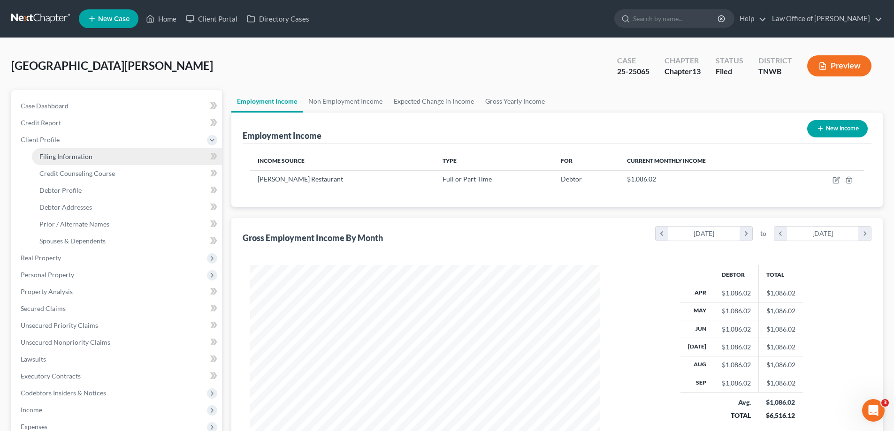
click at [74, 156] on span "Filing Information" at bounding box center [65, 157] width 53 height 8
select select "1"
select select "0"
select select "3"
select select "44"
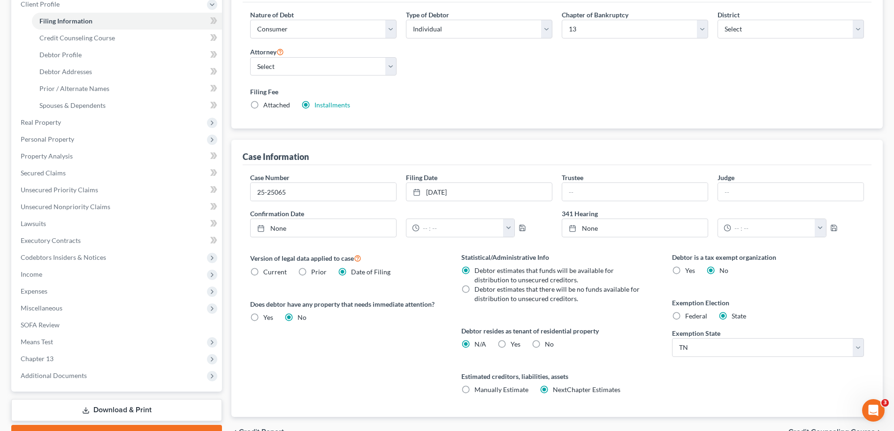
scroll to position [141, 0]
